Goal: Obtain resource: Obtain resource

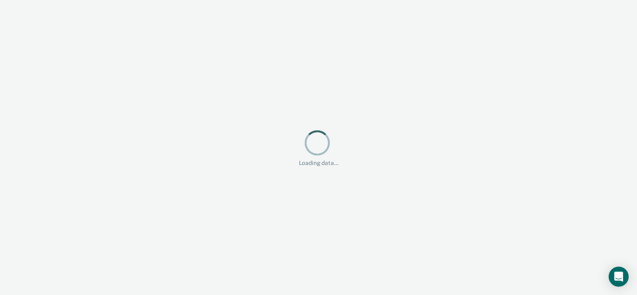
drag, startPoint x: 0, startPoint y: 0, endPoint x: 538, endPoint y: -43, distance: 539.7
click at [538, 0] on html "Looks like you’re using Internet Explorer 11. For faster loading and a better e…" at bounding box center [318, 147] width 637 height 295
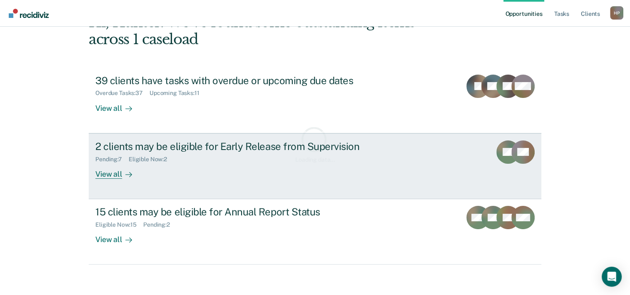
scroll to position [59, 0]
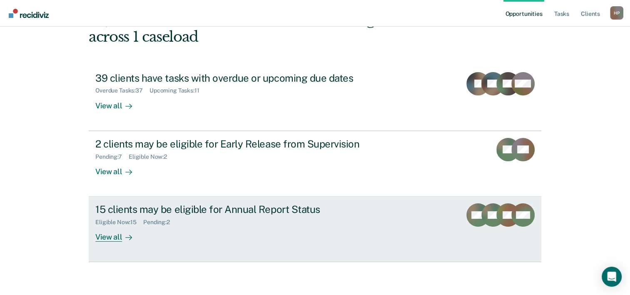
click at [304, 224] on div "Eligible Now : 15 Pending : 2" at bounding box center [241, 220] width 293 height 10
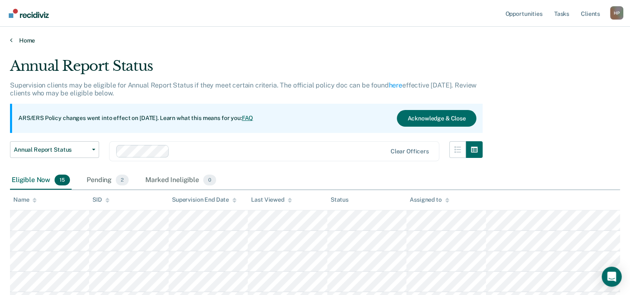
click at [17, 43] on link "Home" at bounding box center [315, 41] width 610 height 8
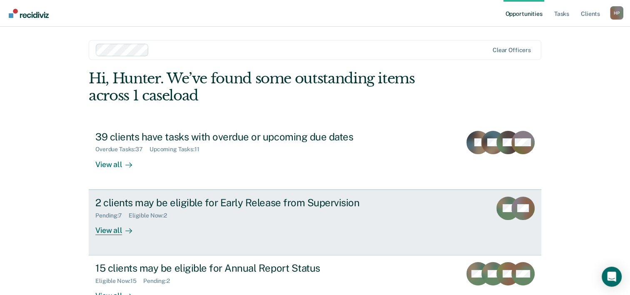
click at [260, 204] on div "2 clients may be eligible for Early Release from Supervision" at bounding box center [241, 203] width 293 height 12
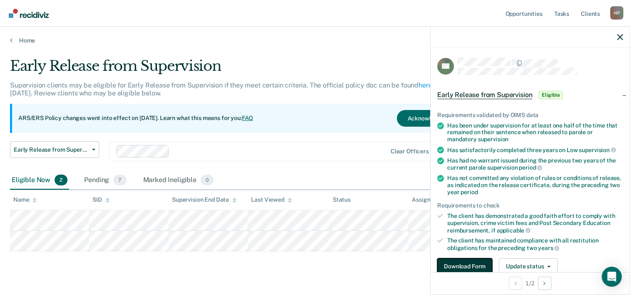
click at [445, 260] on button "Download Form" at bounding box center [465, 266] width 55 height 17
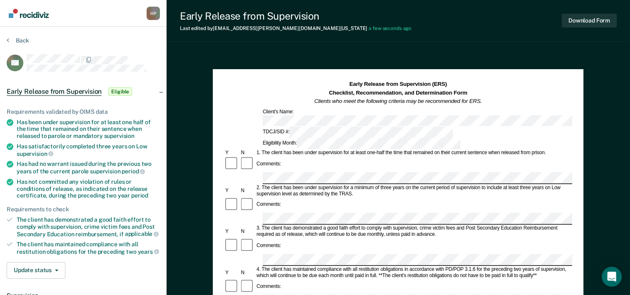
click at [163, 139] on div "[PERSON_NAME] H P Profile How it works Log Out Back EG Early Release from Super…" at bounding box center [315, 289] width 630 height 579
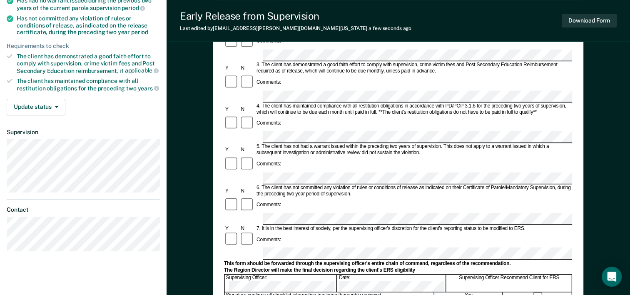
scroll to position [167, 0]
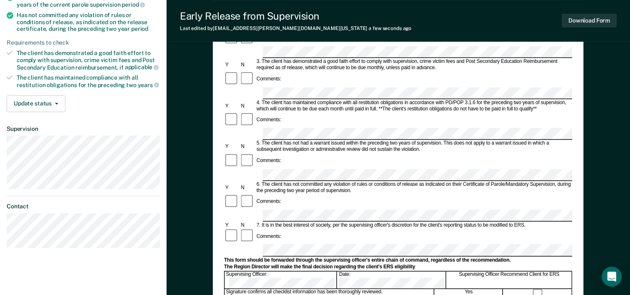
click at [222, 107] on div "Early Release from Supervision (ERS) Checklist, Recommendation, and Determinati…" at bounding box center [398, 143] width 371 height 483
click at [248, 126] on form "Early Release from Supervision (ERS) Checklist, Recommendation, and Determinati…" at bounding box center [398, 216] width 348 height 604
click at [139, 164] on div "[PERSON_NAME] H P Profile How it works Log Out Back EG Early Release from Super…" at bounding box center [315, 122] width 630 height 579
click at [578, 24] on button "Download Form" at bounding box center [589, 21] width 55 height 14
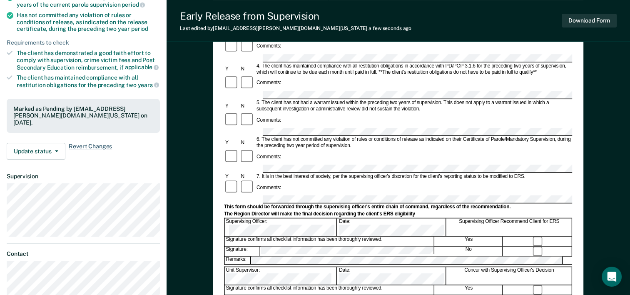
scroll to position [0, 0]
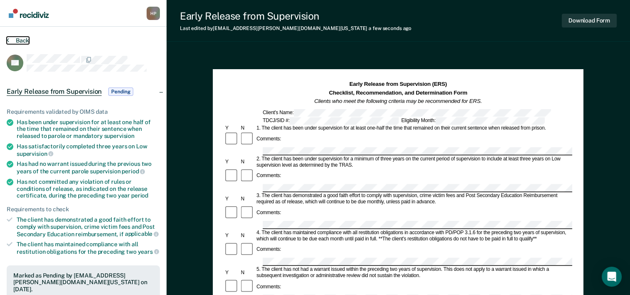
click at [25, 39] on button "Back" at bounding box center [18, 41] width 23 height 8
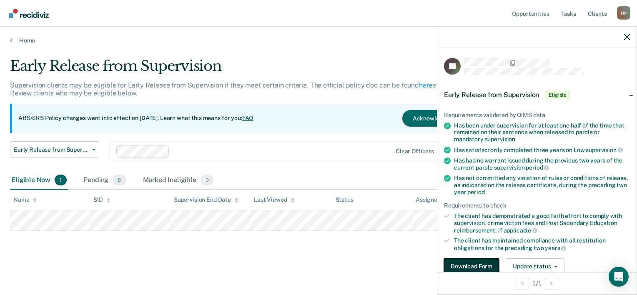
click at [470, 262] on button "Download Form" at bounding box center [471, 266] width 55 height 17
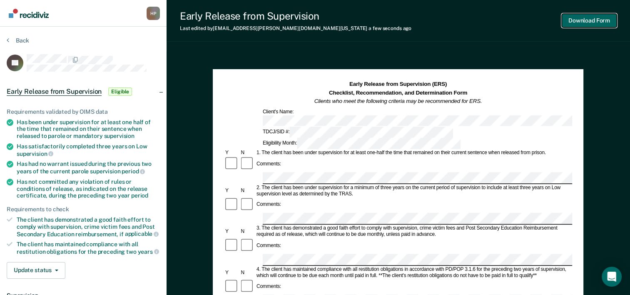
click at [584, 21] on button "Download Form" at bounding box center [589, 21] width 55 height 14
